Goal: Information Seeking & Learning: Find specific fact

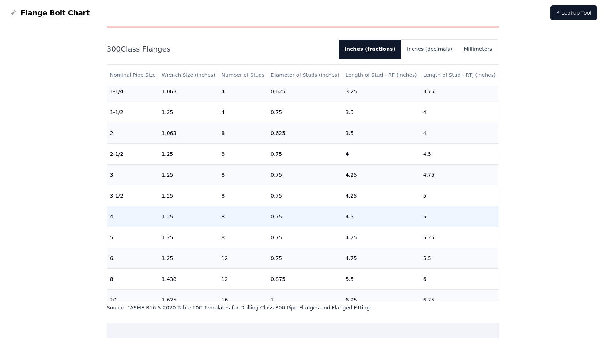
scroll to position [73, 0]
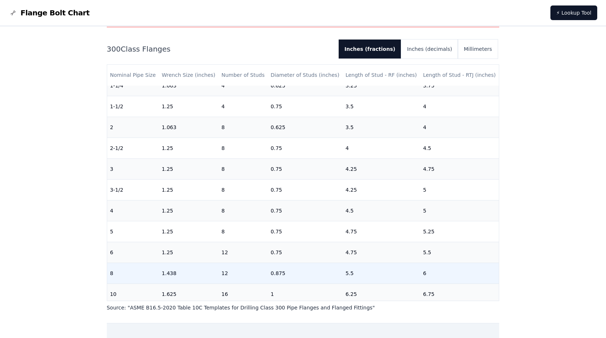
click at [227, 275] on td "12" at bounding box center [242, 273] width 49 height 21
drag, startPoint x: 227, startPoint y: 274, endPoint x: 217, endPoint y: 274, distance: 10.2
click at [218, 274] on td "12" at bounding box center [242, 273] width 49 height 21
click at [359, 274] on td "5.5" at bounding box center [382, 273] width 78 height 21
drag, startPoint x: 352, startPoint y: 276, endPoint x: 339, endPoint y: 276, distance: 12.8
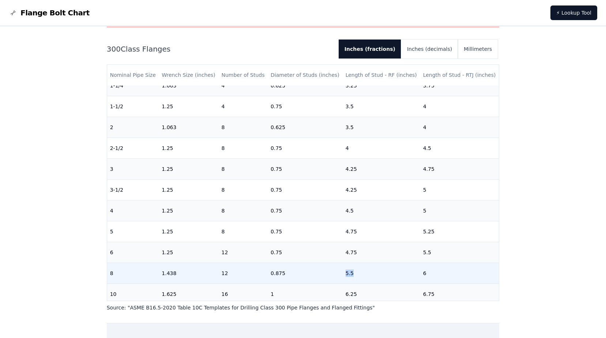
click at [343, 276] on td "5.5" at bounding box center [382, 273] width 78 height 21
drag, startPoint x: 227, startPoint y: 273, endPoint x: 218, endPoint y: 275, distance: 9.2
click at [218, 275] on td "12" at bounding box center [242, 273] width 49 height 21
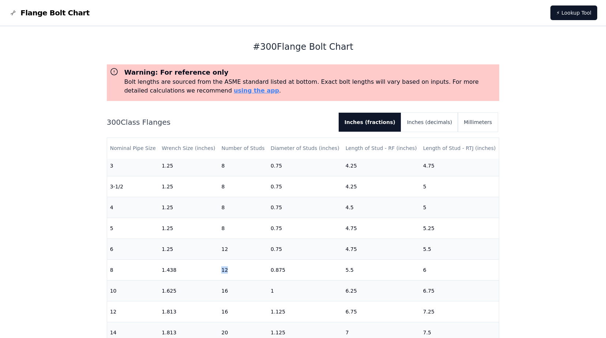
scroll to position [192, 0]
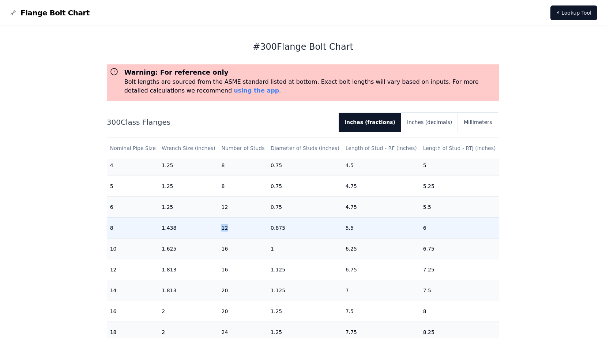
click at [228, 227] on td "12" at bounding box center [242, 227] width 49 height 21
drag, startPoint x: 227, startPoint y: 230, endPoint x: 215, endPoint y: 230, distance: 12.8
click at [215, 230] on tr "8 1.438 12 0.875 5.5 6" at bounding box center [303, 227] width 392 height 21
drag, startPoint x: 431, startPoint y: 229, endPoint x: 203, endPoint y: 229, distance: 228.2
click at [203, 229] on tr "8 1.438 12 0.875 5.5 6" at bounding box center [303, 227] width 392 height 21
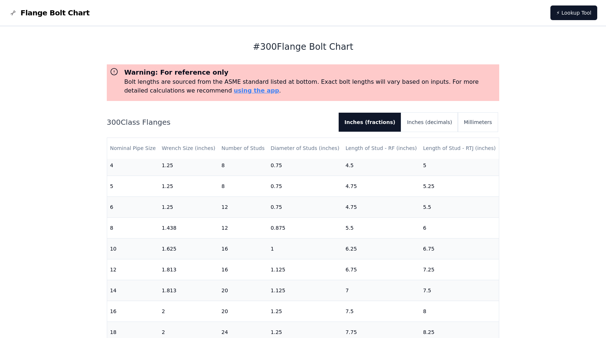
click at [572, 206] on div "# 300 Flange Bolt Chart Warning: For reference only Bolt lengths are sourced fr…" at bounding box center [303, 294] width 606 height 537
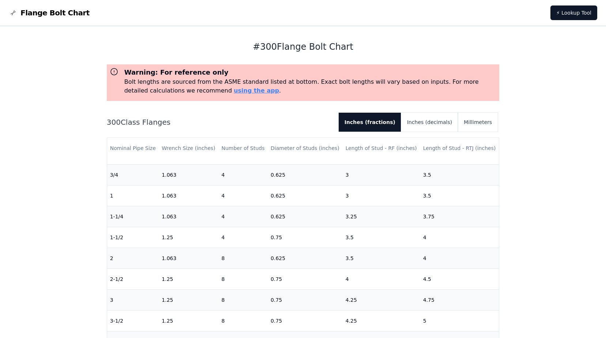
scroll to position [0, 0]
